Goal: Information Seeking & Learning: Check status

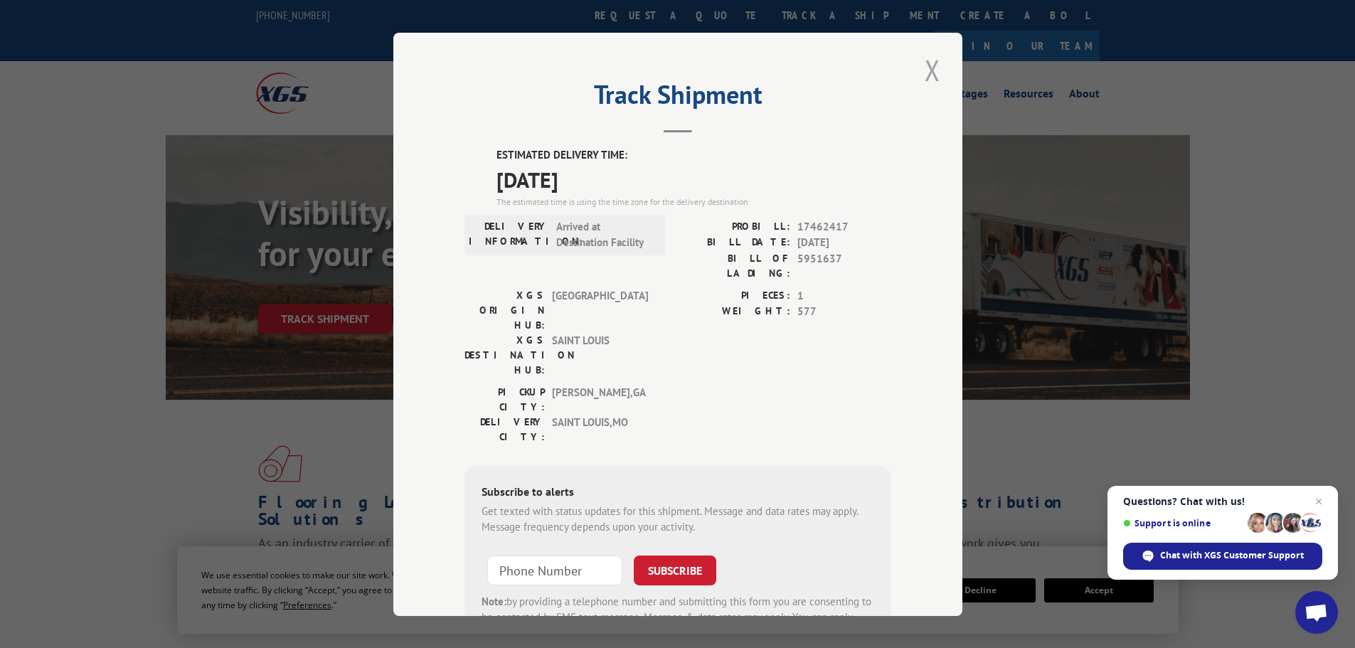
click at [932, 68] on button "Close modal" at bounding box center [932, 69] width 24 height 39
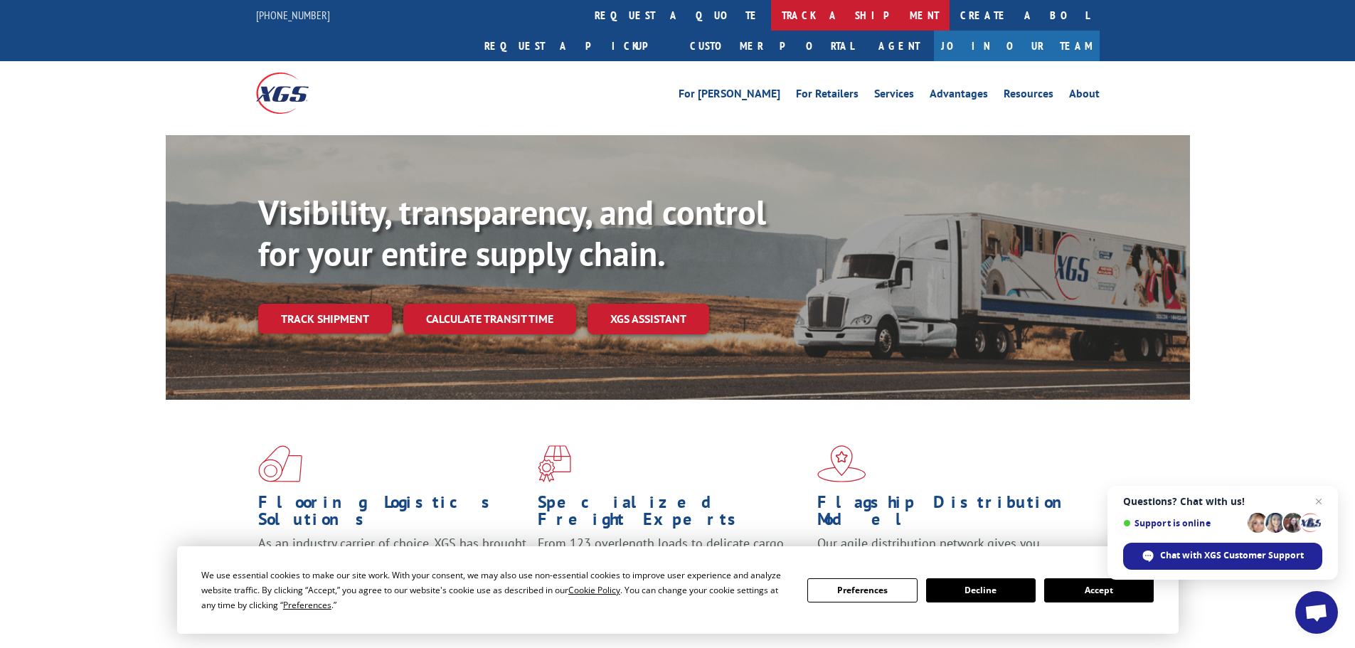
click at [771, 12] on link "track a shipment" at bounding box center [860, 15] width 178 height 31
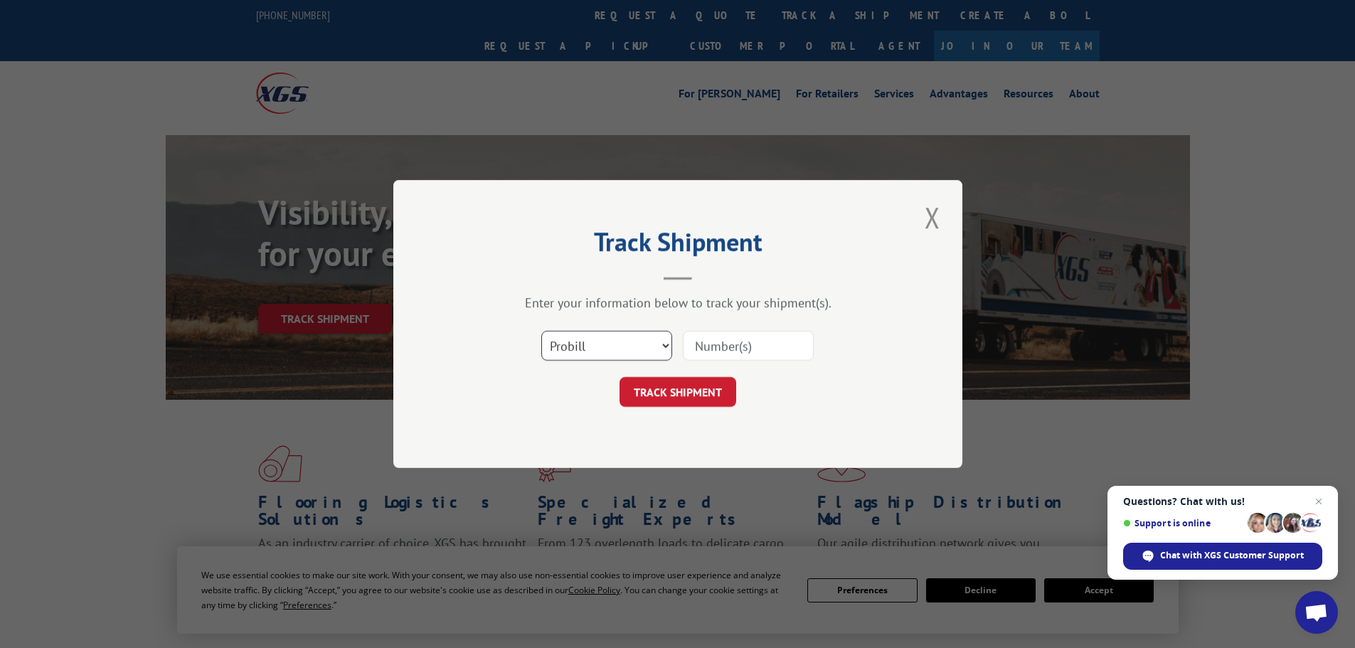
click at [614, 350] on select "Select category... Probill BOL PO" at bounding box center [606, 346] width 131 height 30
click at [541, 331] on select "Select category... Probill BOL PO" at bounding box center [606, 346] width 131 height 30
click at [725, 349] on input at bounding box center [748, 346] width 131 height 30
paste input "4907680"
type input "4907680"
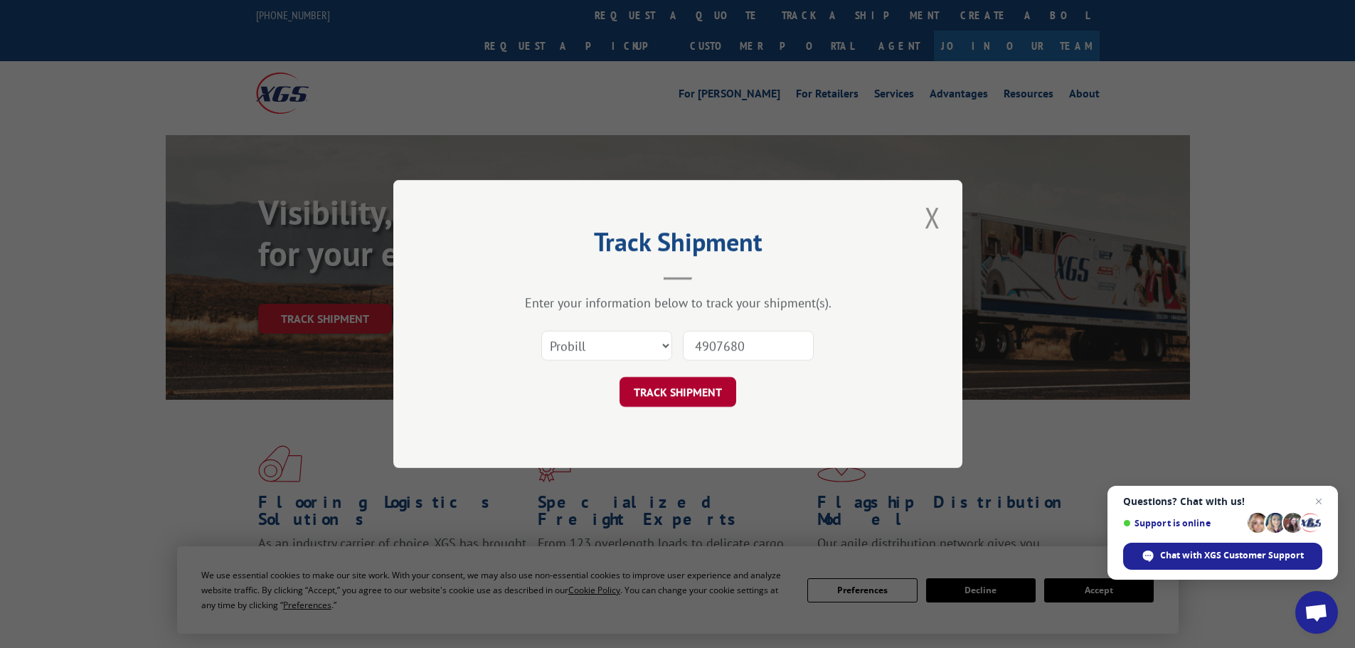
click at [665, 393] on button "TRACK SHIPMENT" at bounding box center [677, 392] width 117 height 30
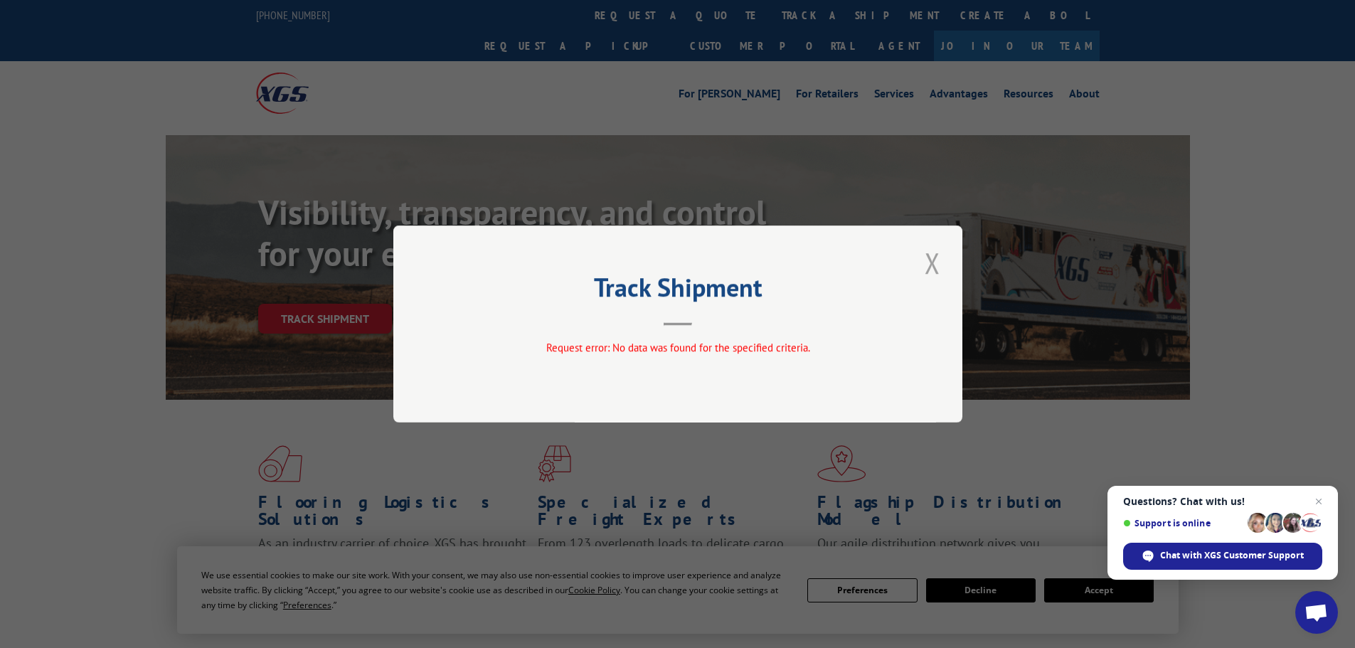
click at [929, 261] on button "Close modal" at bounding box center [932, 262] width 24 height 39
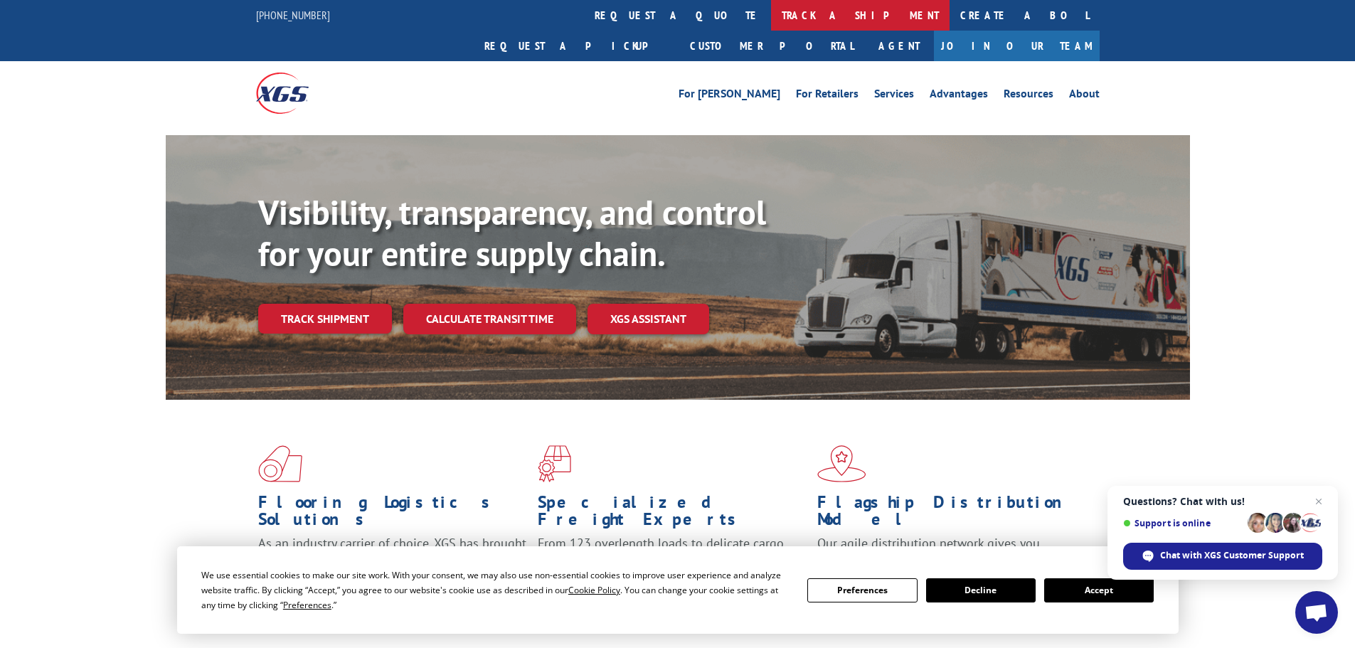
click at [771, 18] on link "track a shipment" at bounding box center [860, 15] width 178 height 31
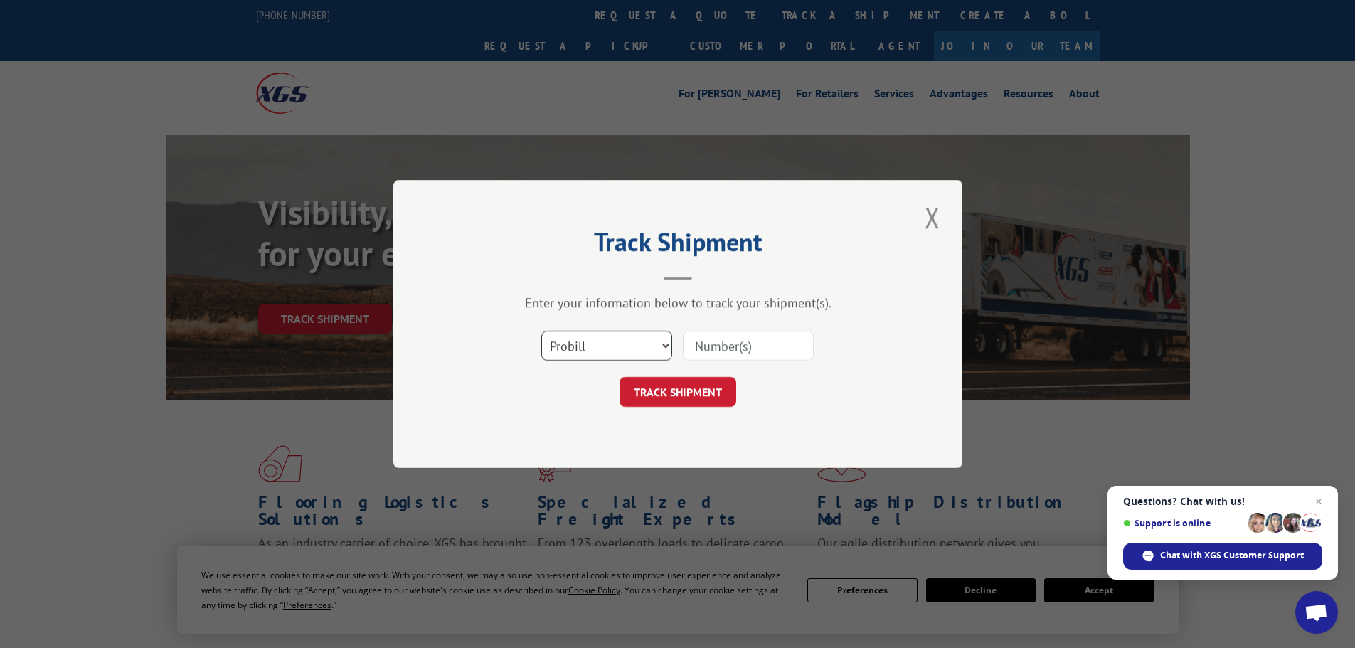
click at [653, 342] on select "Select category... Probill BOL PO" at bounding box center [606, 346] width 131 height 30
select select "bol"
click at [541, 331] on select "Select category... Probill BOL PO" at bounding box center [606, 346] width 131 height 30
click at [724, 342] on input at bounding box center [748, 346] width 131 height 30
paste input "4907680"
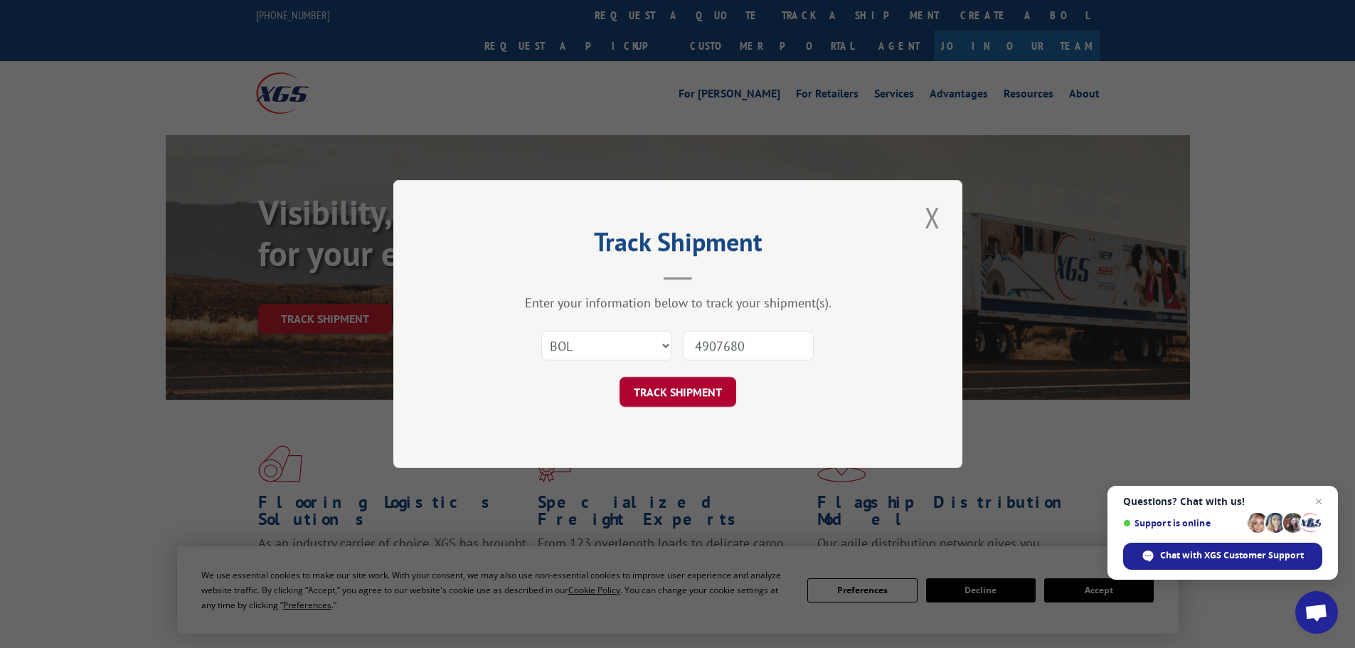
type input "4907680"
click at [693, 396] on button "TRACK SHIPMENT" at bounding box center [677, 392] width 117 height 30
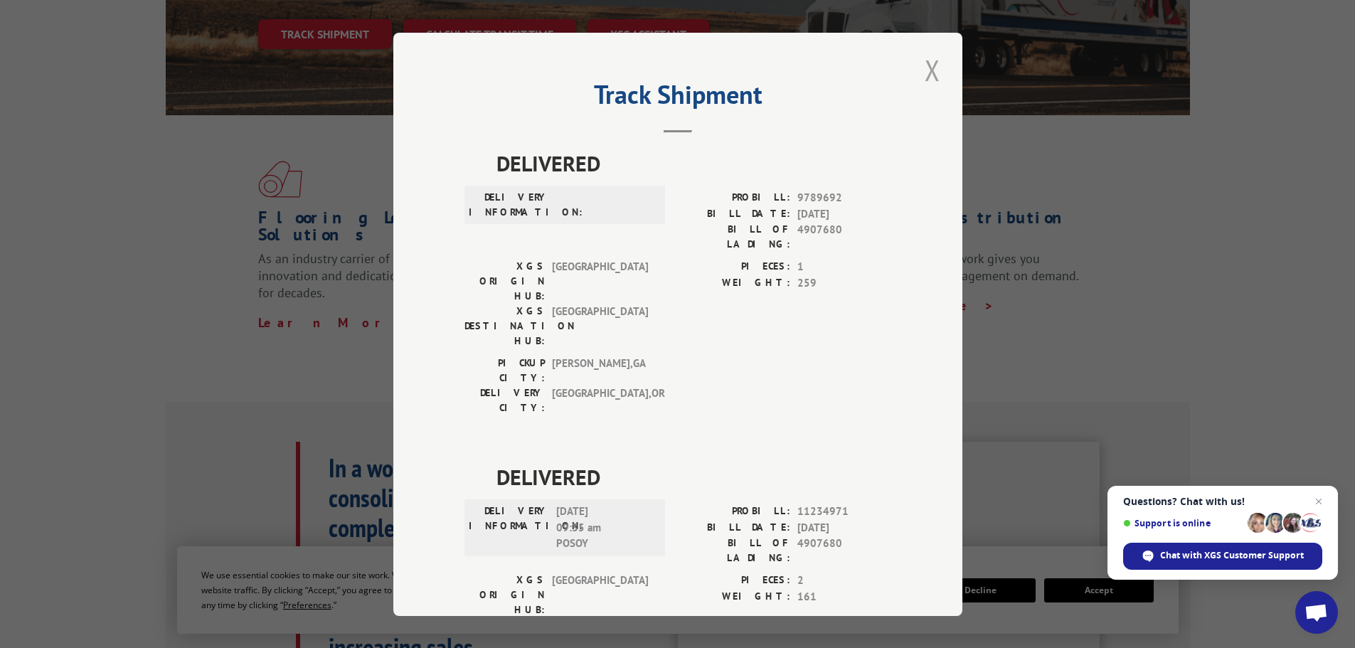
click at [922, 74] on button "Close modal" at bounding box center [932, 69] width 24 height 39
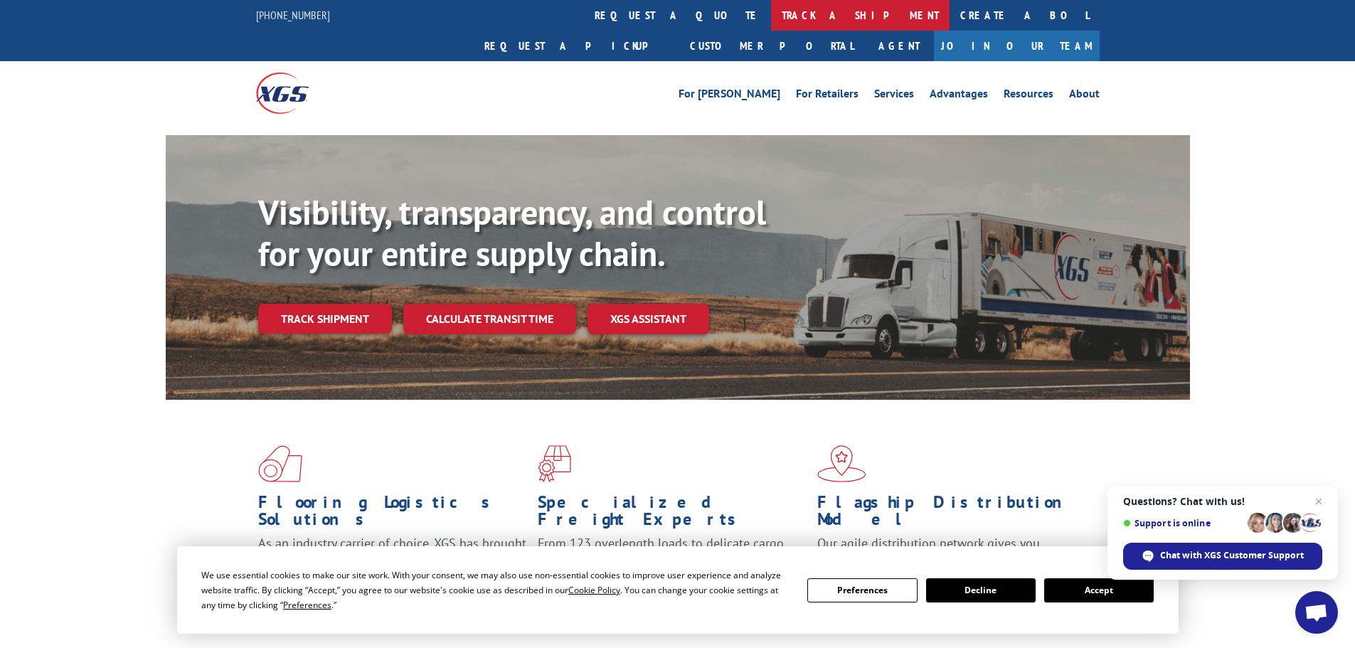
click at [771, 12] on link "track a shipment" at bounding box center [860, 15] width 178 height 31
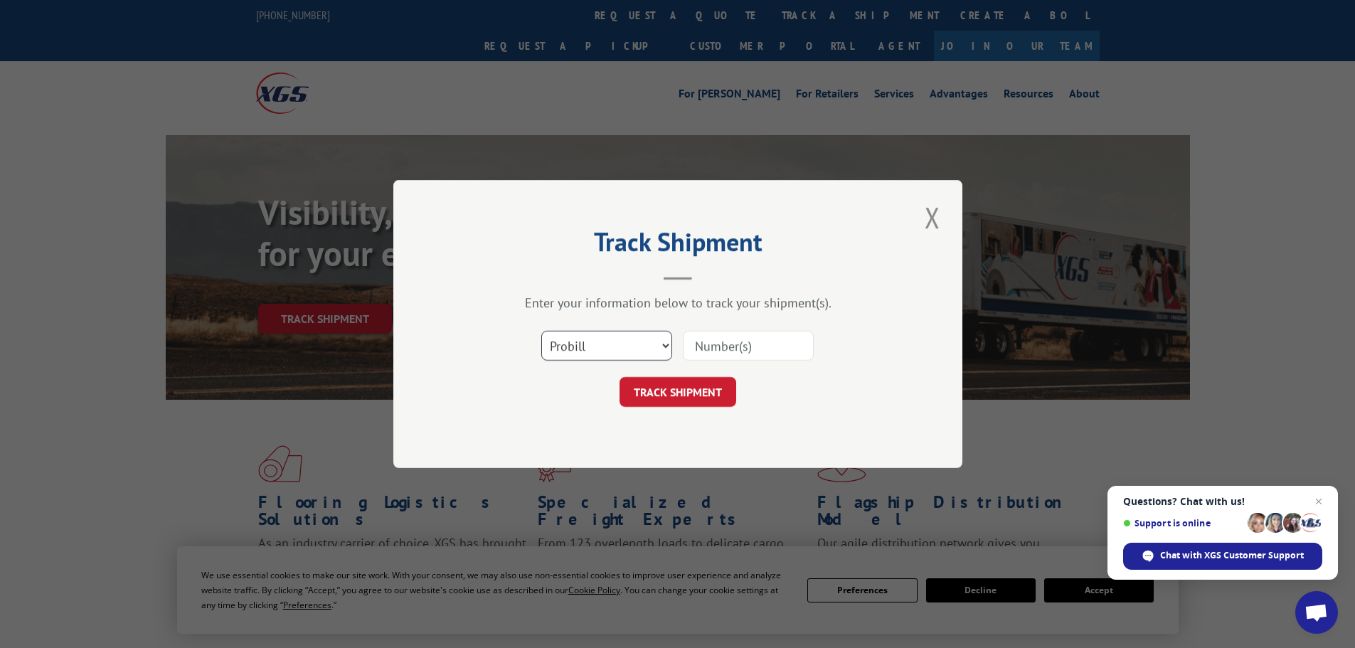
click at [620, 348] on select "Select category... Probill BOL PO" at bounding box center [606, 346] width 131 height 30
select select "po"
click at [541, 331] on select "Select category... Probill BOL PO" at bounding box center [606, 346] width 131 height 30
click at [702, 351] on input at bounding box center [748, 346] width 131 height 30
type input "01531973"
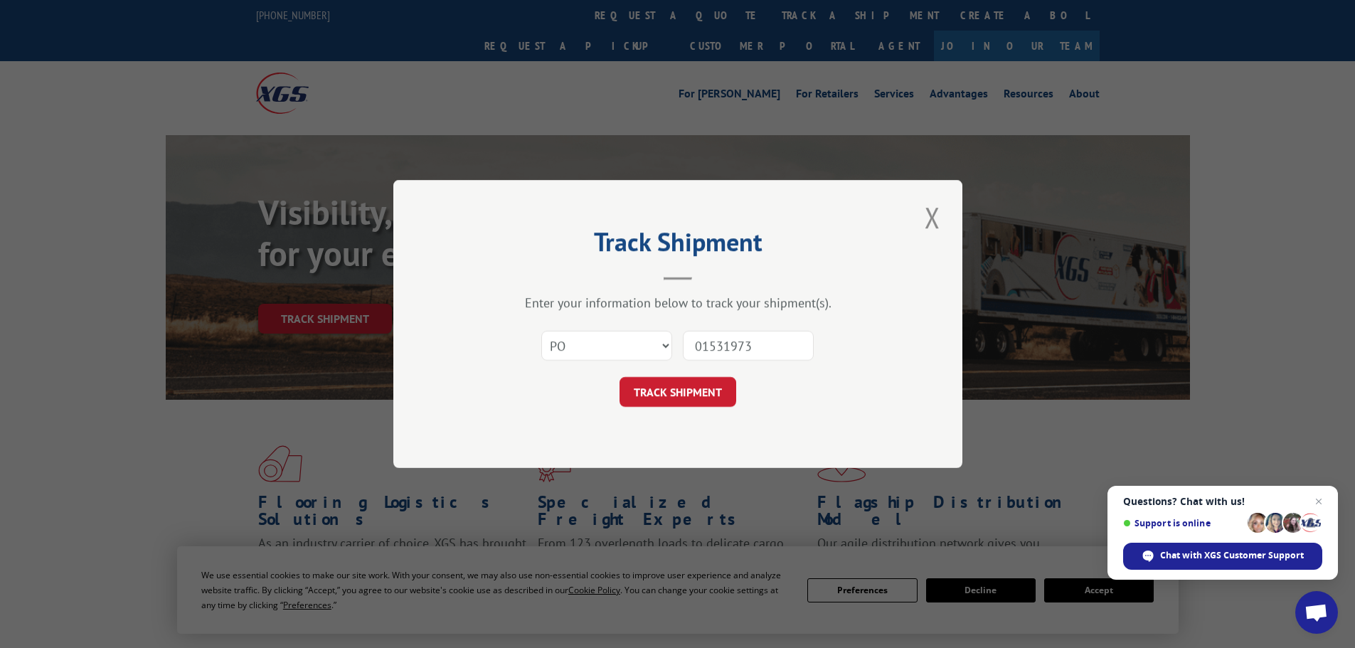
click at [619, 377] on button "TRACK SHIPMENT" at bounding box center [677, 392] width 117 height 30
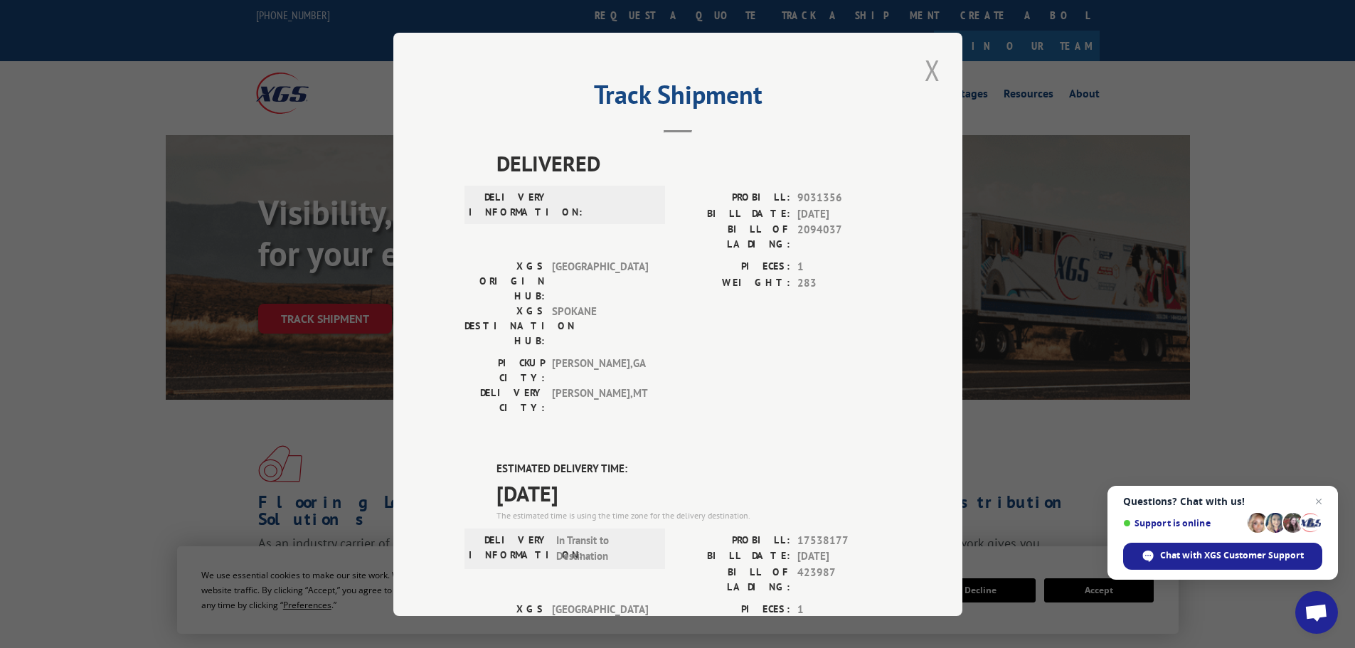
click at [932, 73] on button "Close modal" at bounding box center [932, 69] width 24 height 39
